Goal: Find specific page/section: Find specific page/section

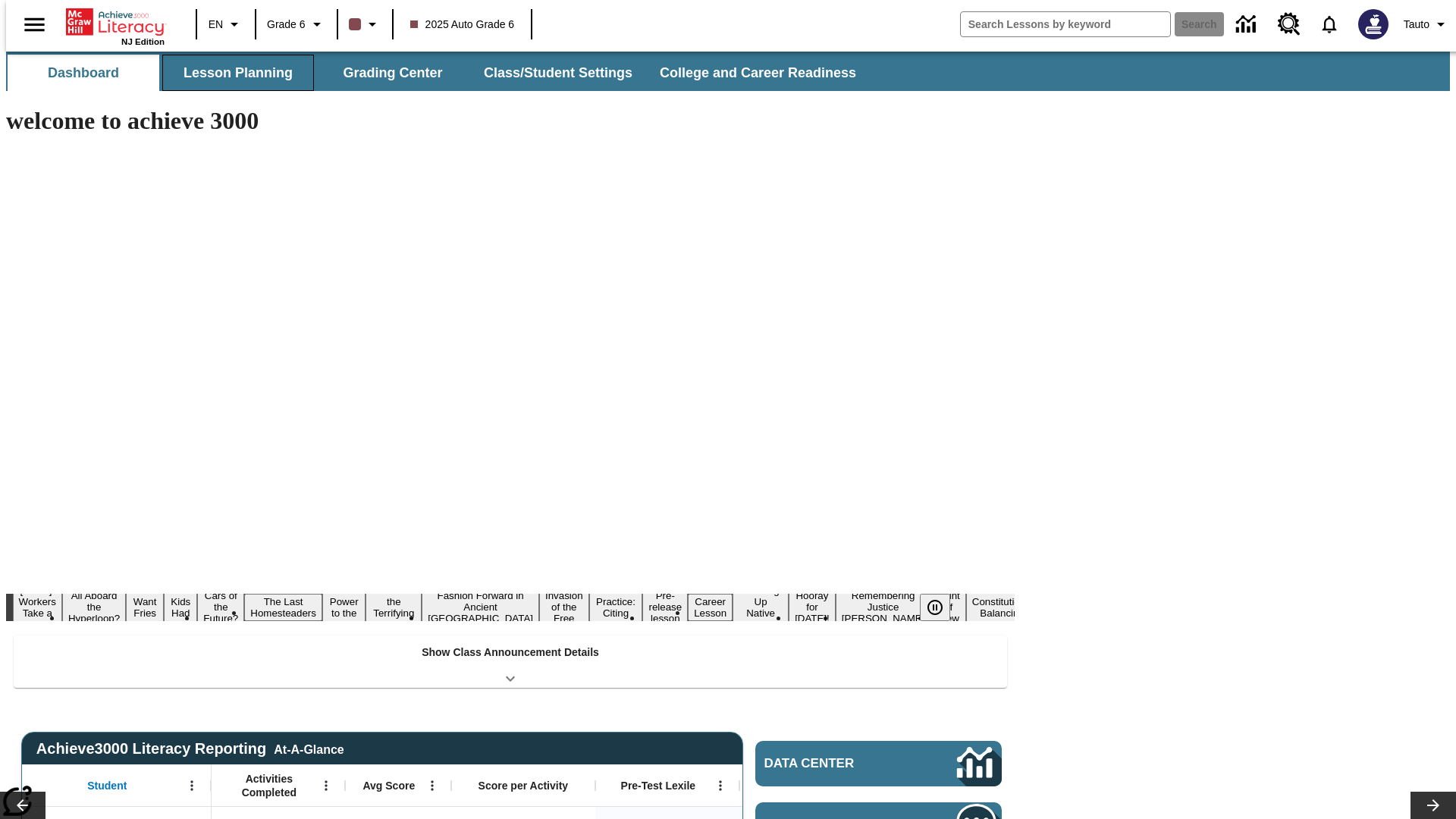
click at [232, 73] on button "Lesson Planning" at bounding box center [237, 72] width 151 height 36
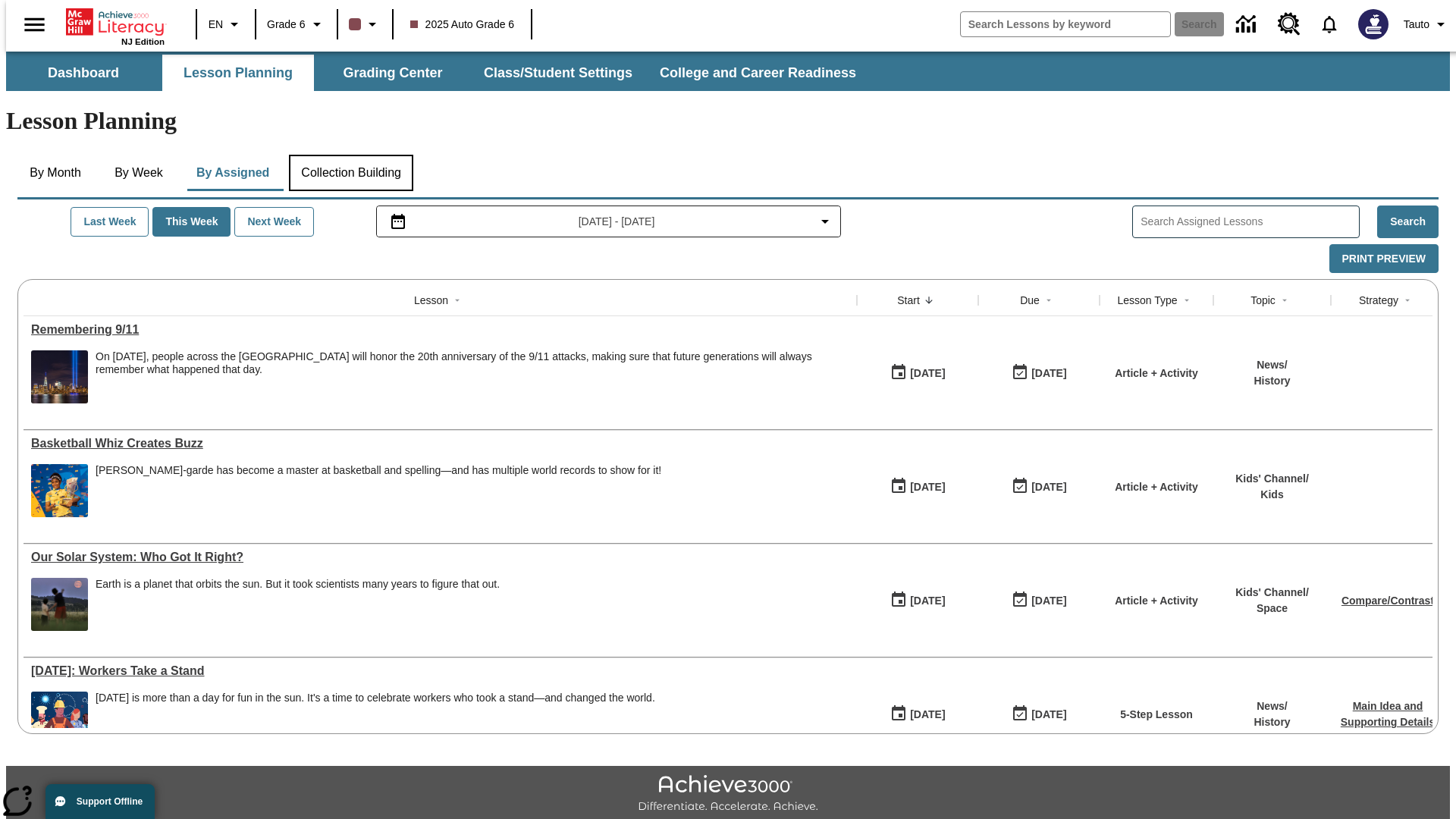
click at [350, 154] on button "Collection Building" at bounding box center [351, 172] width 124 height 36
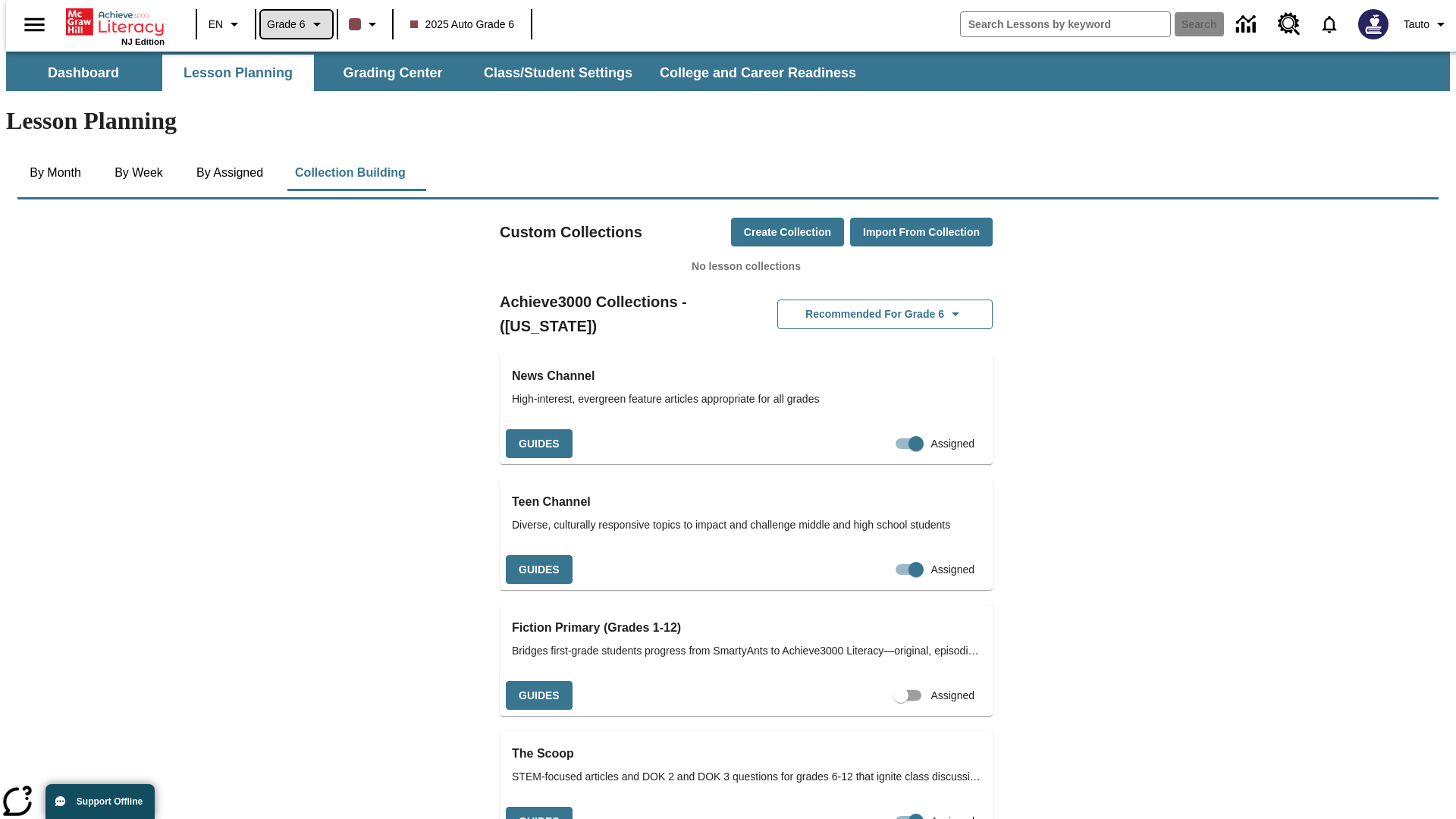
click at [291, 25] on span "Grade 6" at bounding box center [286, 25] width 38 height 16
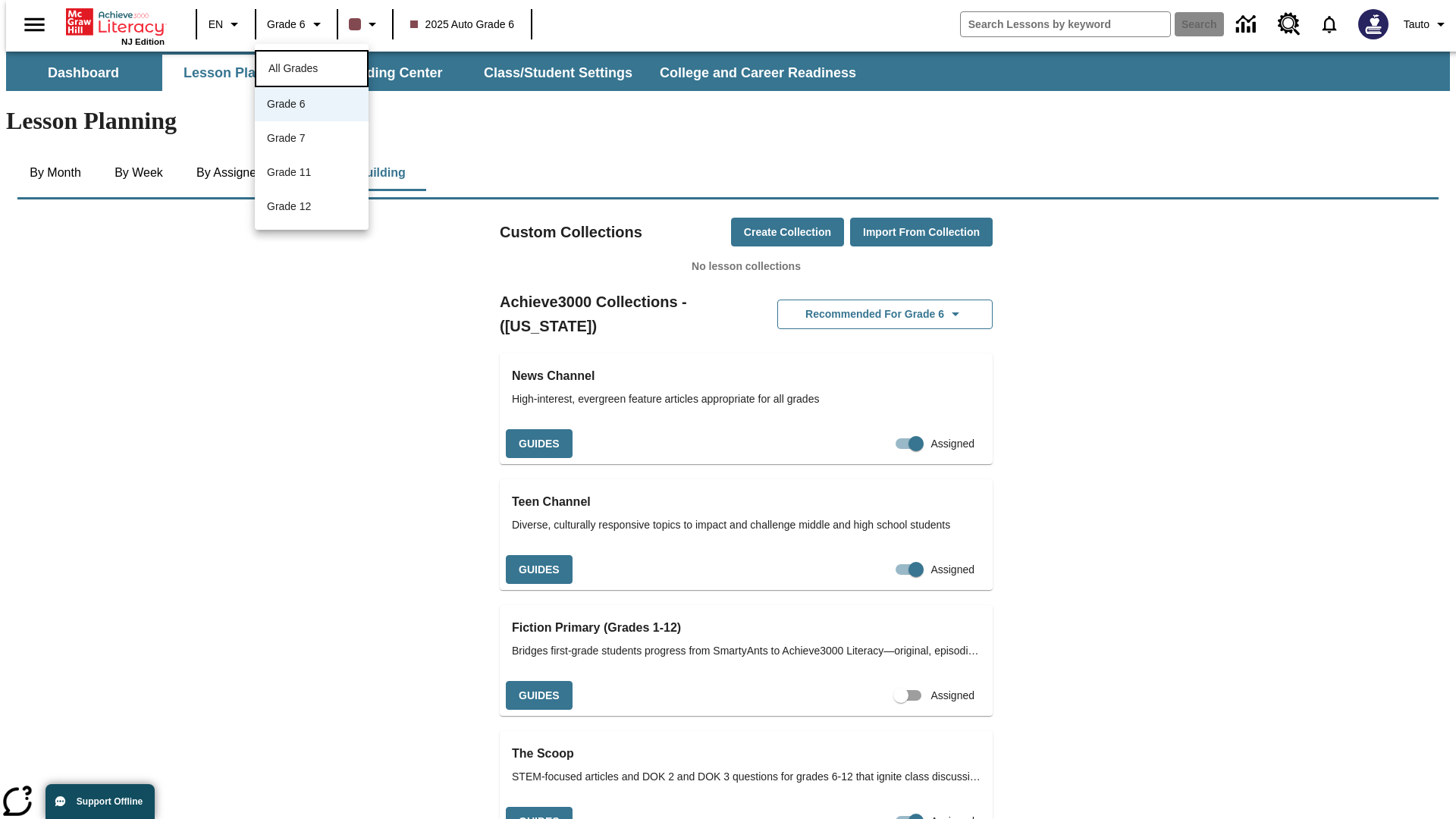
click at [312, 67] on span "All Grades" at bounding box center [293, 68] width 49 height 12
